Goal: Navigation & Orientation: Find specific page/section

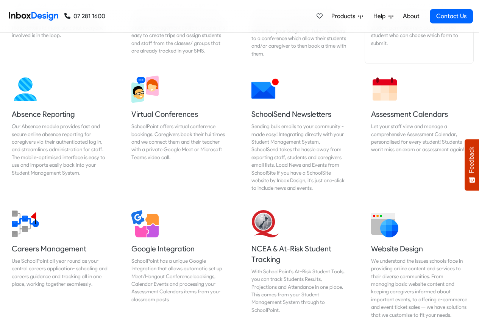
scroll to position [590, 0]
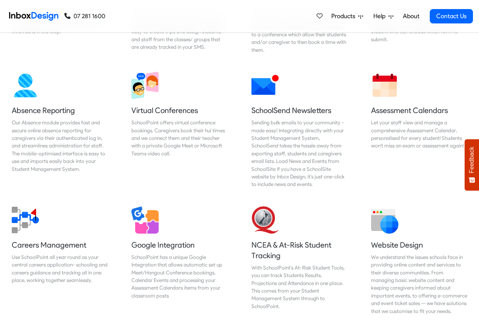
click at [409, 16] on link "About" at bounding box center [410, 16] width 21 height 15
